Goal: Task Accomplishment & Management: Manage account settings

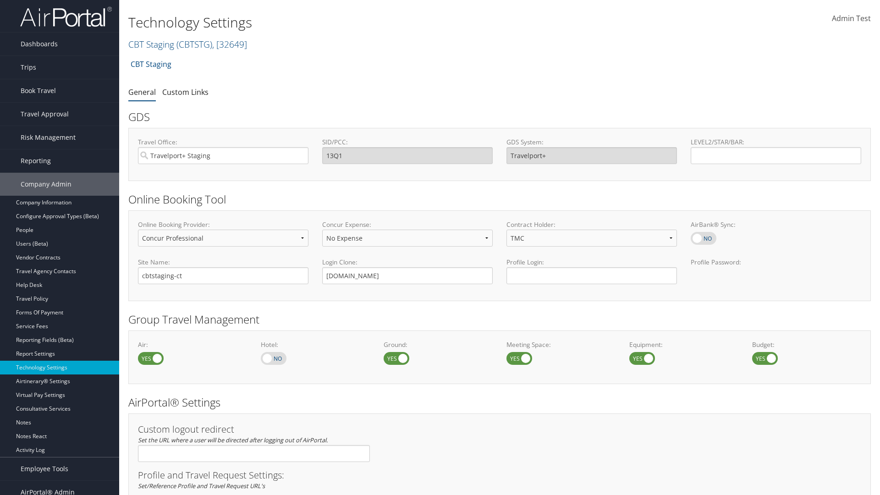
select select "4"
click at [151, 44] on link "CBT Staging ( CBTSTG ) , [ 32649 ]" at bounding box center [187, 44] width 119 height 12
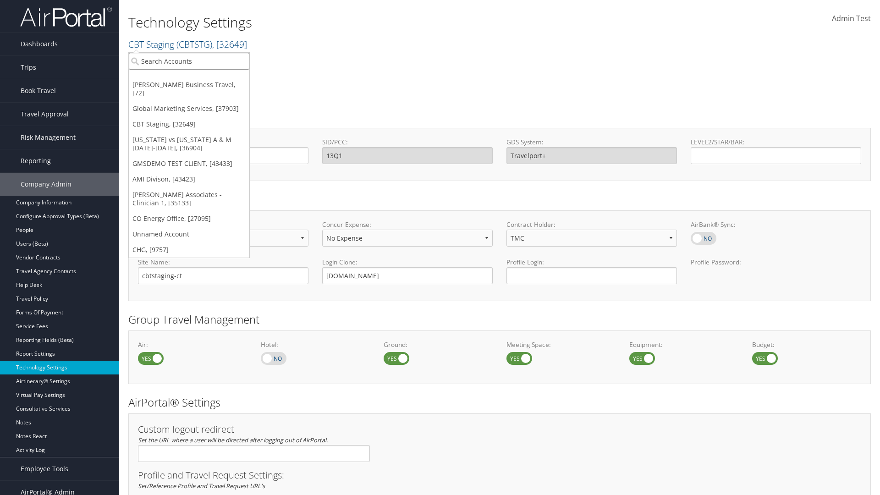
click at [189, 61] on input "search" at bounding box center [189, 61] width 121 height 17
type input "CBTSTG"
click at [189, 78] on div "CBT Staging (CBTSTG), [32649]" at bounding box center [189, 78] width 131 height 8
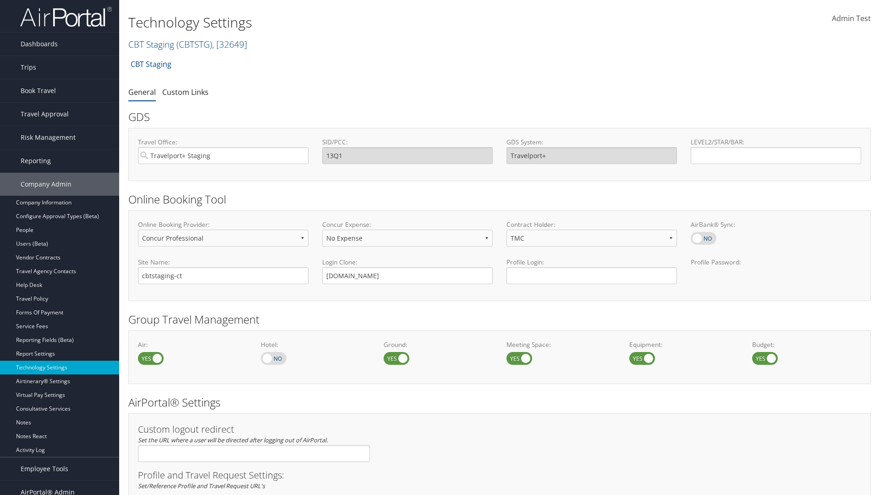
select select "3"
